Goal: Book appointment/travel/reservation

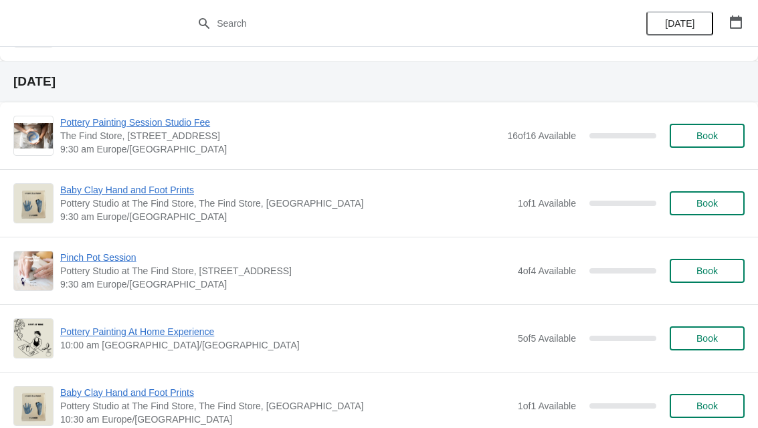
scroll to position [5470, 0]
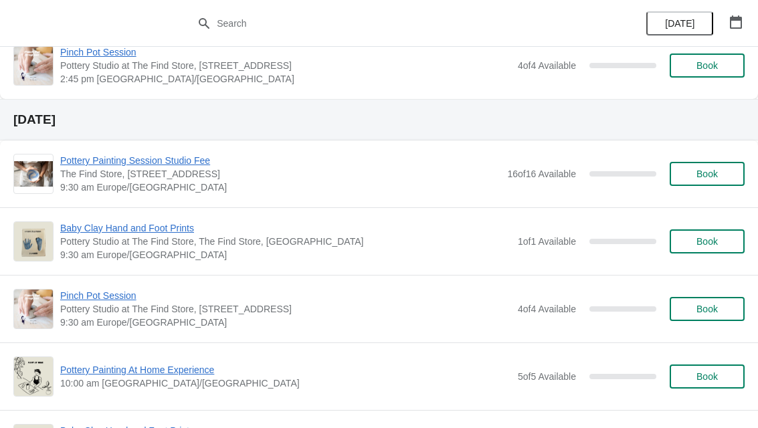
click at [720, 175] on span "Book" at bounding box center [706, 174] width 51 height 11
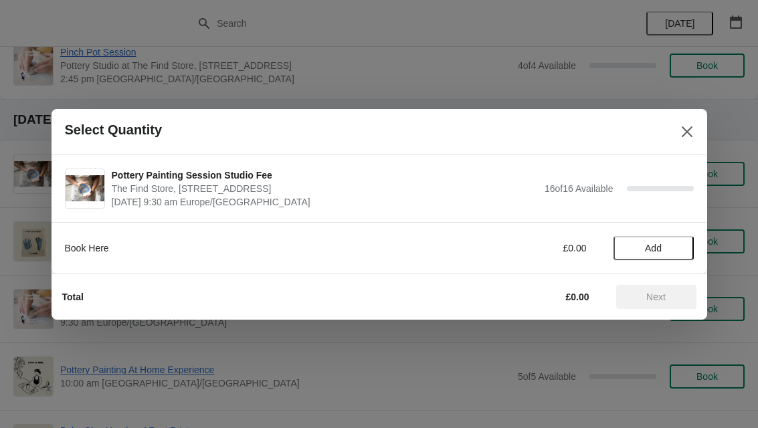
click at [664, 247] on span "Add" at bounding box center [653, 248] width 56 height 11
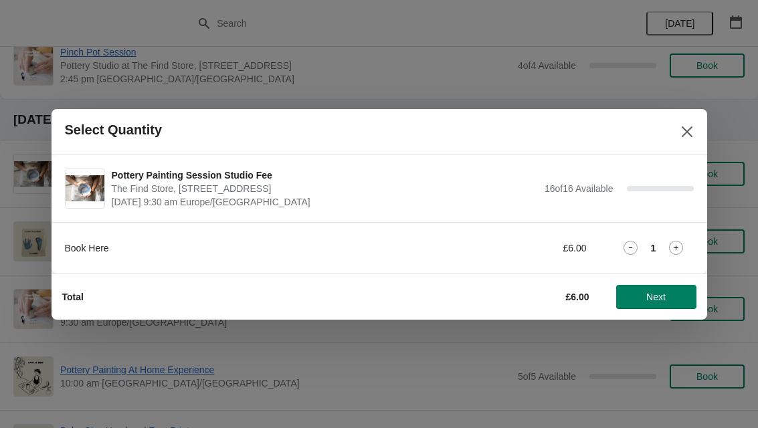
click at [656, 297] on span "Next" at bounding box center [655, 297] width 19 height 11
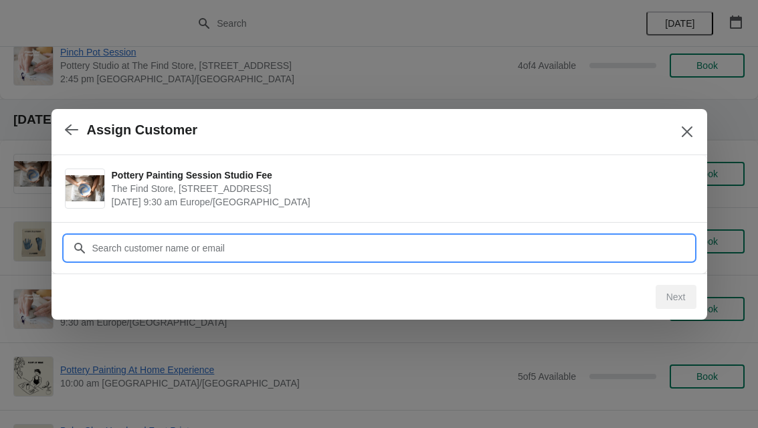
click at [278, 246] on input "Customer" at bounding box center [393, 248] width 602 height 24
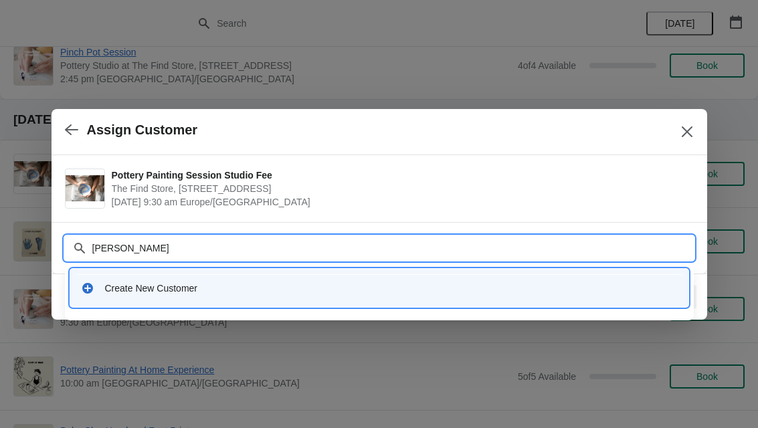
type input "[PERSON_NAME]"
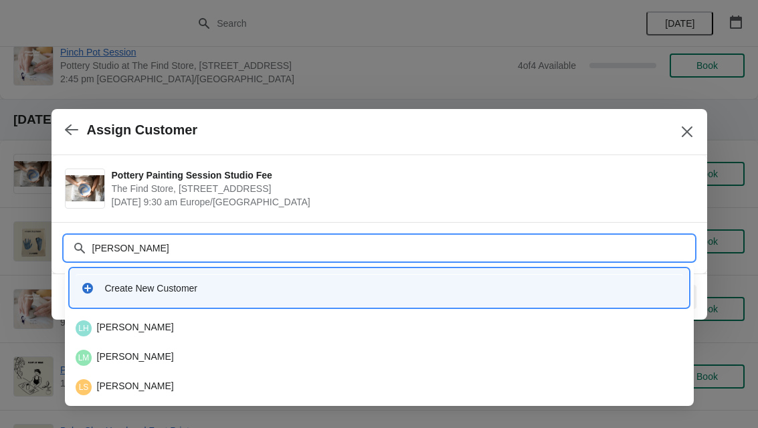
click at [205, 390] on div "LS [PERSON_NAME]" at bounding box center [379, 387] width 607 height 16
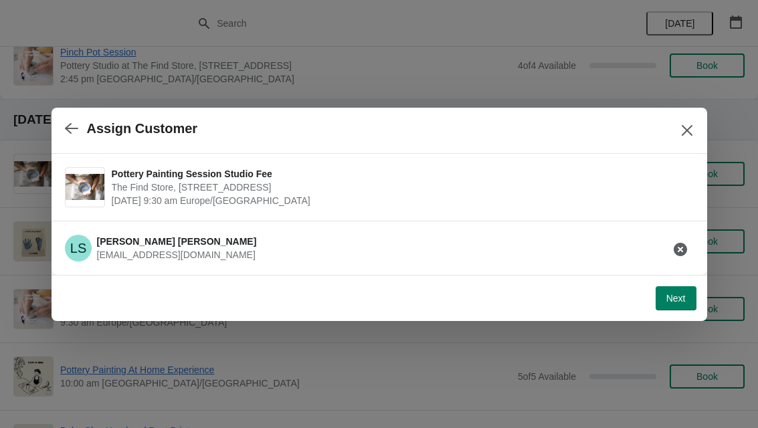
click at [674, 294] on span "Next" at bounding box center [675, 298] width 19 height 11
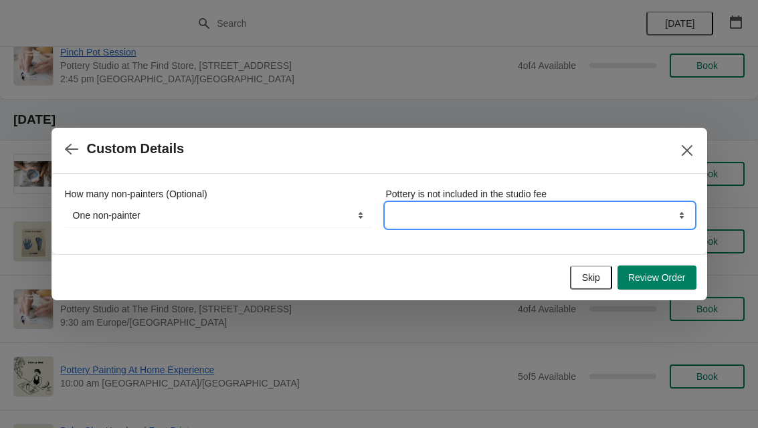
click at [616, 211] on select "By continuing your booking you understand this" at bounding box center [540, 215] width 308 height 24
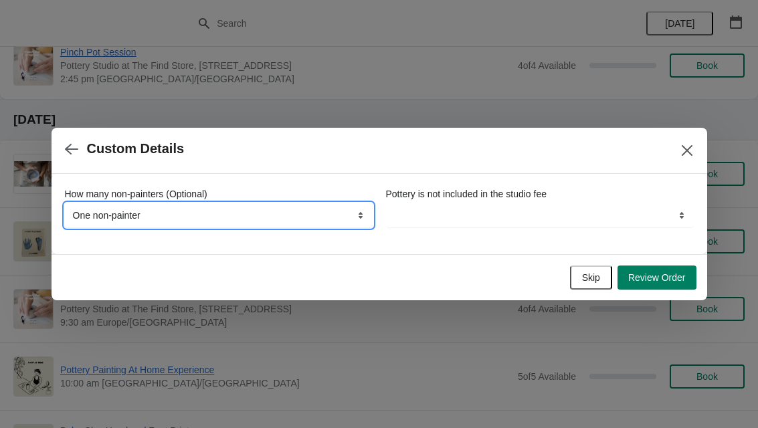
click at [281, 215] on select "None, we're all painting One non-painter Two non-painters" at bounding box center [219, 215] width 308 height 24
select select "None, we're all painting"
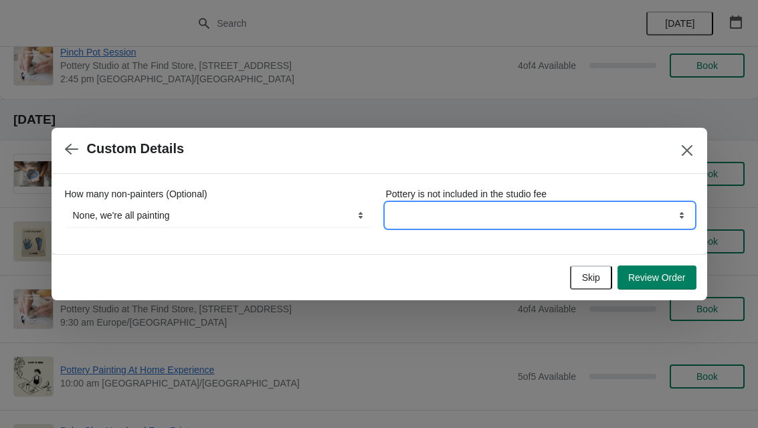
click at [585, 217] on select "By continuing your booking you understand this" at bounding box center [540, 215] width 308 height 24
